Goal: Navigation & Orientation: Find specific page/section

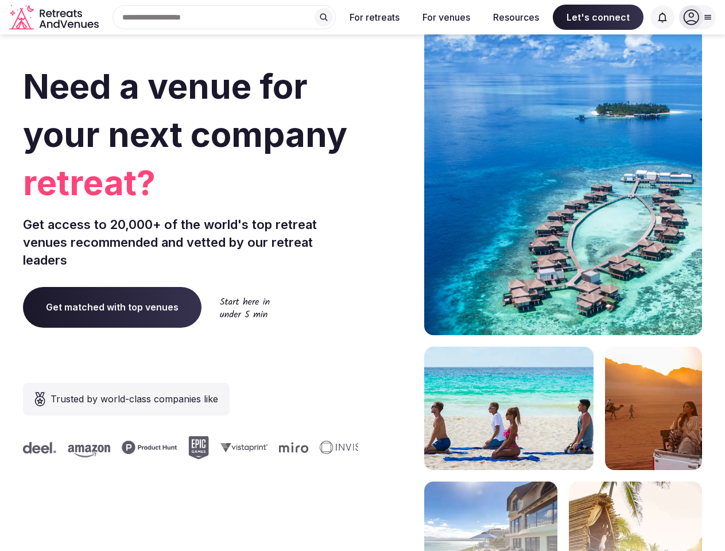
click at [362, 276] on div "Need a venue for your next company retreat? Get access to 20,000+ of the world'…" at bounding box center [362, 344] width 679 height 692
click at [225, 17] on div "Search Popular Destinations [GEOGRAPHIC_DATA], [GEOGRAPHIC_DATA] [GEOGRAPHIC_DA…" at bounding box center [219, 17] width 233 height 24
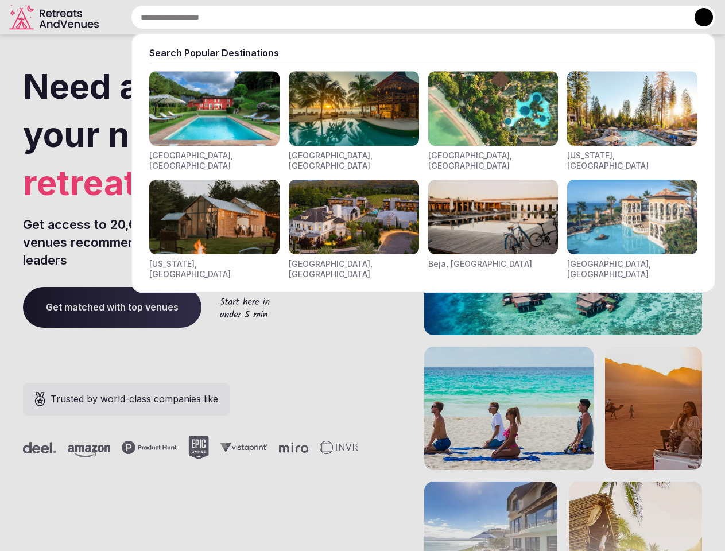
click at [324, 17] on input "text" at bounding box center [423, 17] width 585 height 24
click at [375, 17] on input "text" at bounding box center [423, 17] width 585 height 24
click at [446, 17] on input "text" at bounding box center [423, 17] width 585 height 24
click at [516, 17] on input "text" at bounding box center [423, 17] width 585 height 24
click at [598, 17] on input "text" at bounding box center [423, 17] width 585 height 24
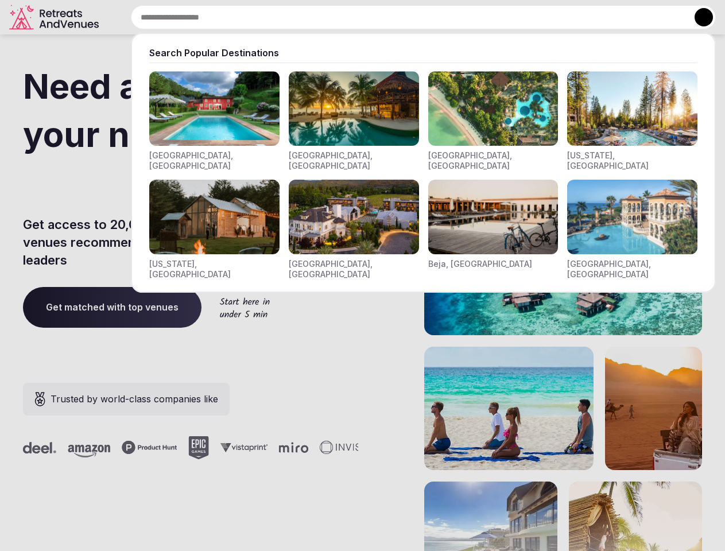
click at [663, 17] on input "text" at bounding box center [423, 17] width 585 height 24
click at [698, 17] on button at bounding box center [704, 17] width 18 height 18
